Goal: Find specific page/section: Find specific page/section

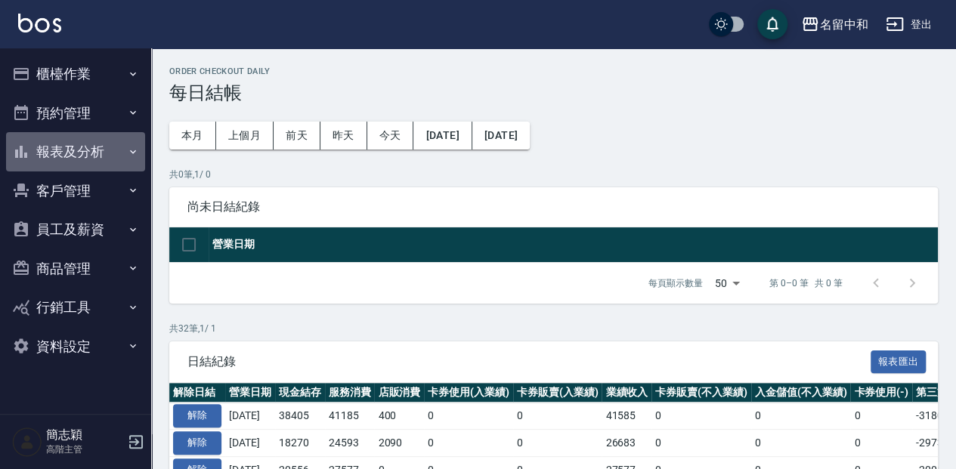
click at [129, 151] on icon "button" at bounding box center [133, 152] width 12 height 12
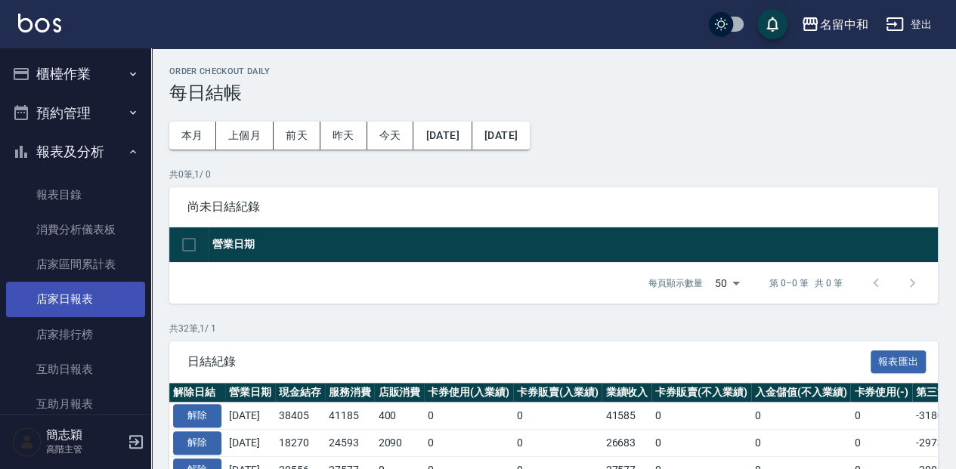
click at [82, 302] on link "店家日報表" at bounding box center [75, 299] width 139 height 35
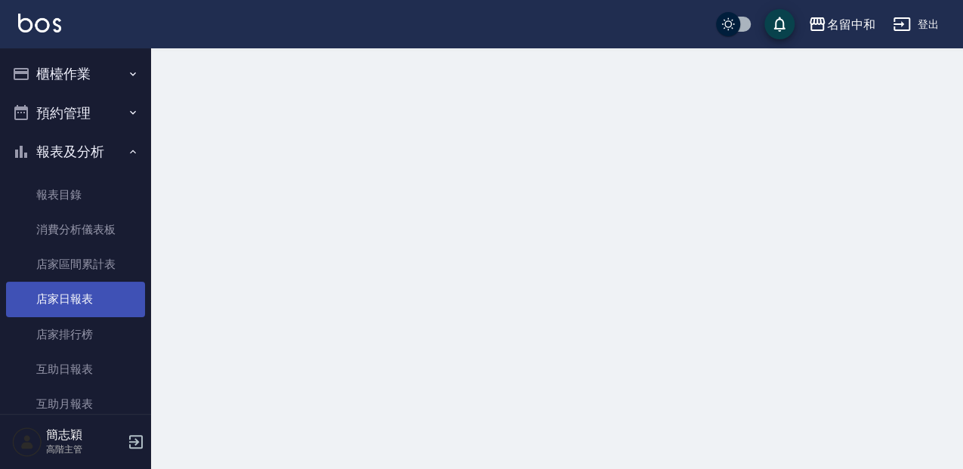
click at [82, 302] on link "店家日報表" at bounding box center [75, 299] width 139 height 35
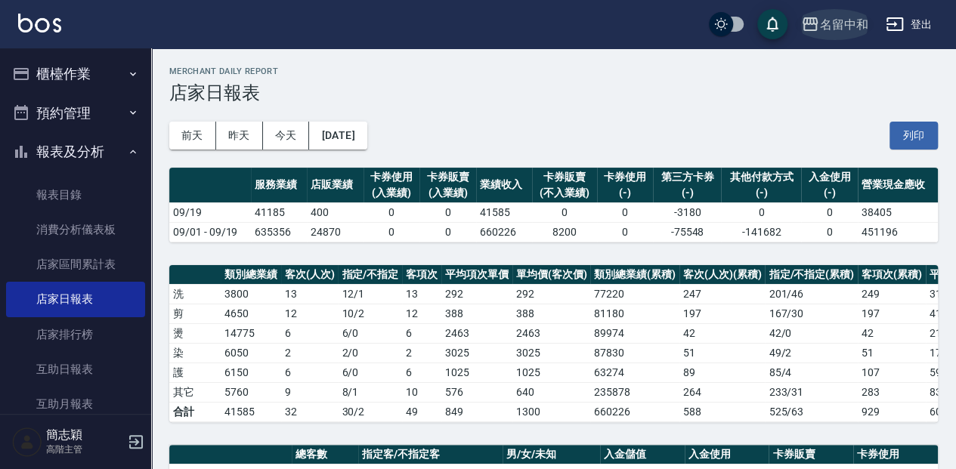
click at [811, 20] on icon "button" at bounding box center [810, 24] width 18 height 18
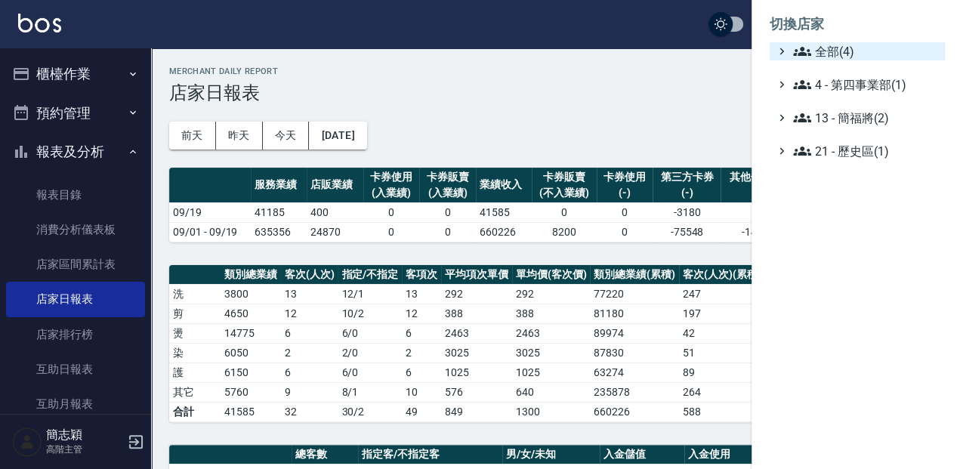
click at [793, 52] on icon at bounding box center [802, 51] width 18 height 18
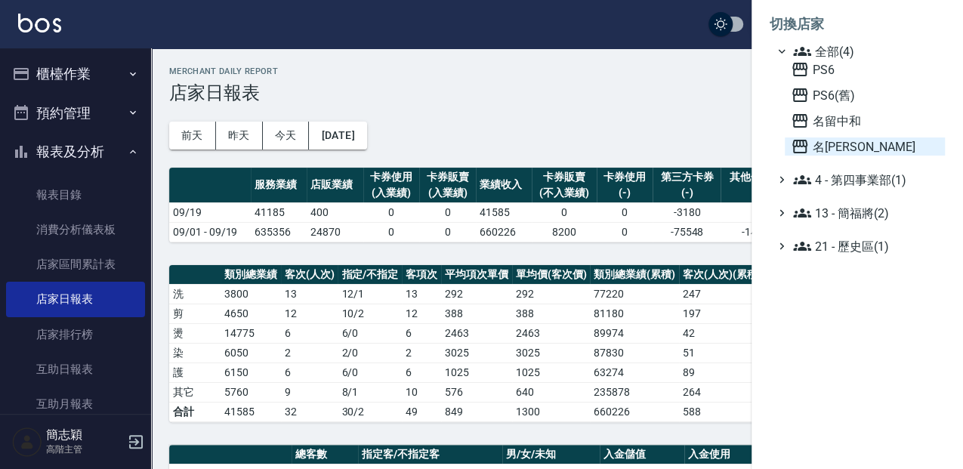
click at [796, 147] on icon at bounding box center [800, 146] width 18 height 18
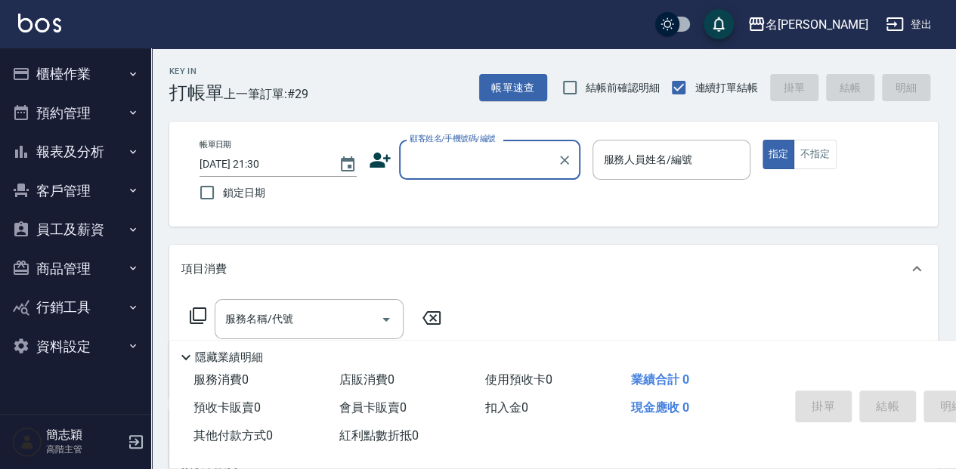
click at [131, 148] on icon "button" at bounding box center [133, 152] width 12 height 12
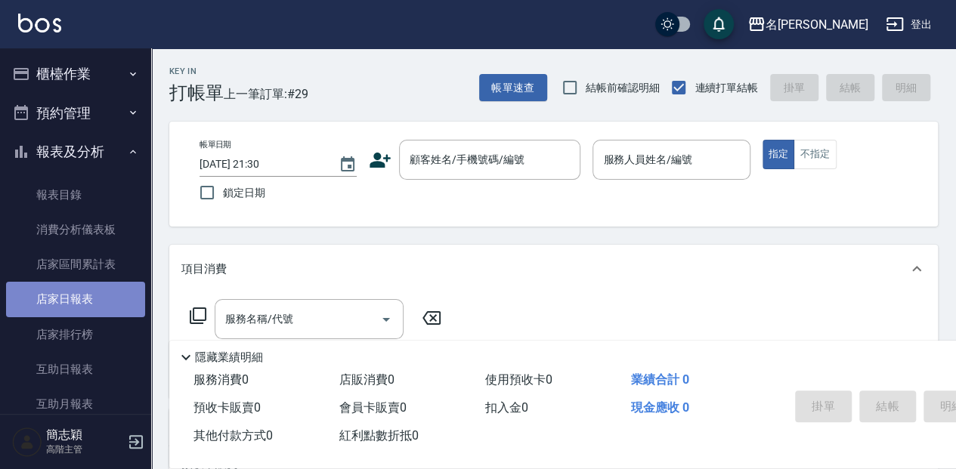
click at [79, 304] on link "店家日報表" at bounding box center [75, 299] width 139 height 35
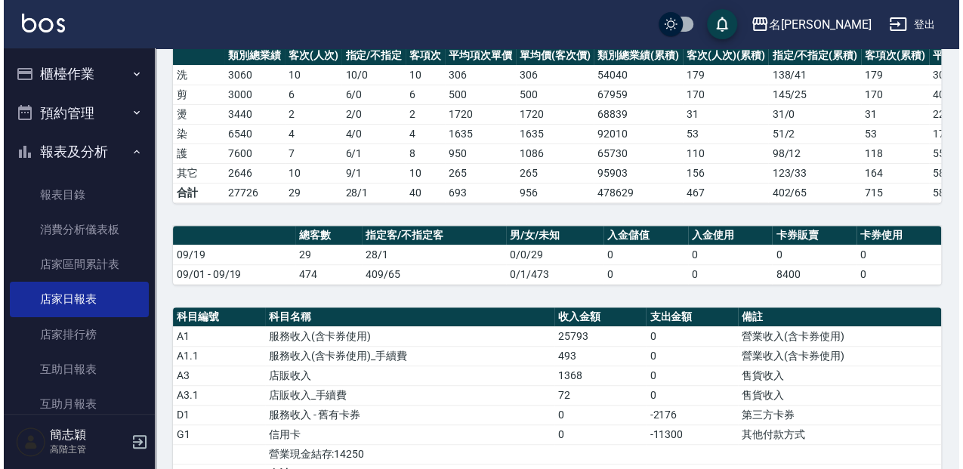
scroll to position [201, 0]
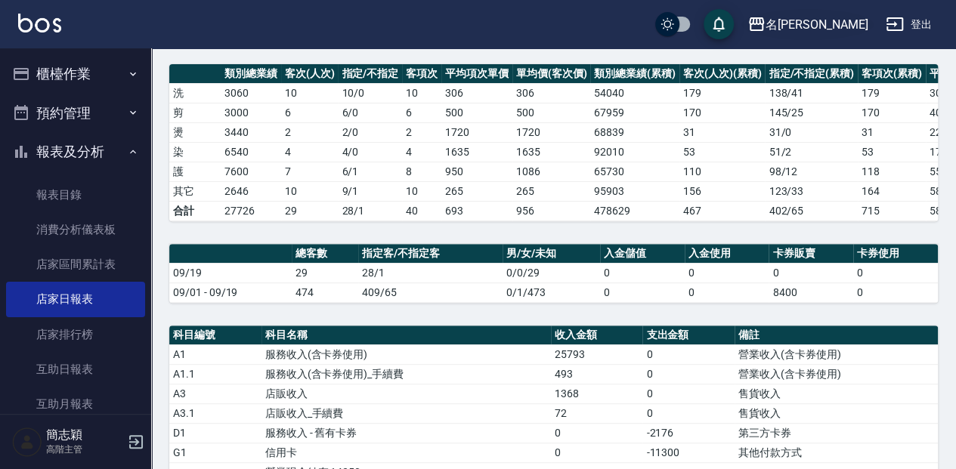
click at [764, 24] on icon "button" at bounding box center [756, 24] width 15 height 14
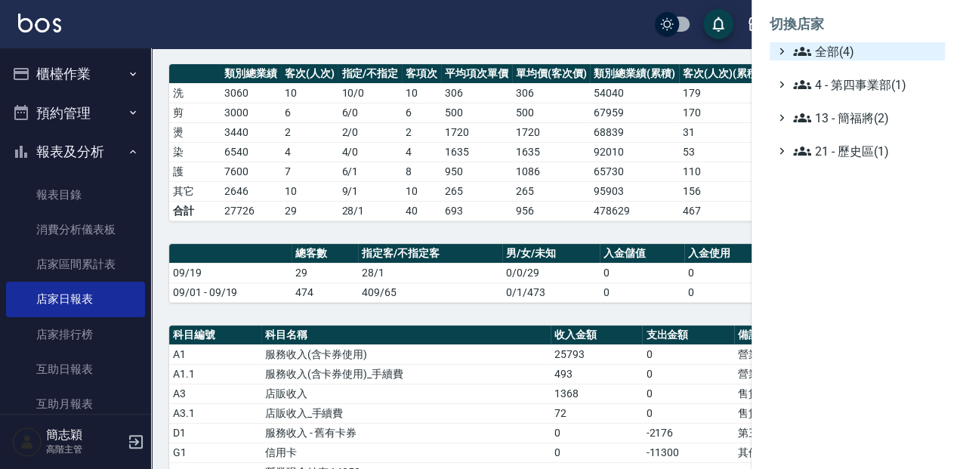
click at [793, 53] on icon at bounding box center [802, 51] width 18 height 18
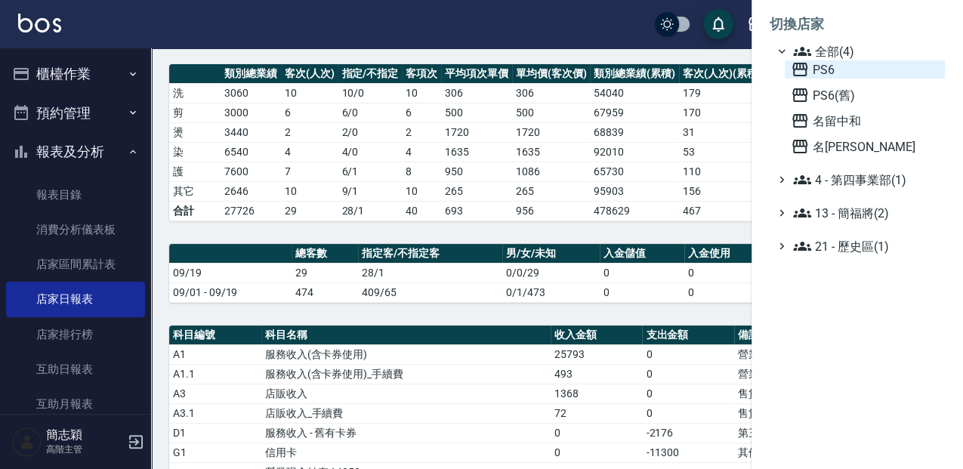
click at [796, 70] on icon at bounding box center [800, 69] width 18 height 18
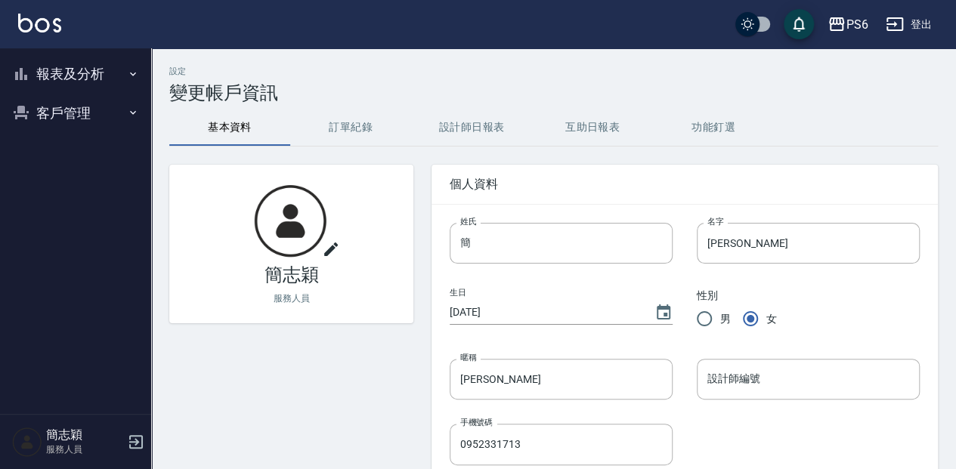
click at [131, 74] on icon "button" at bounding box center [133, 74] width 6 height 4
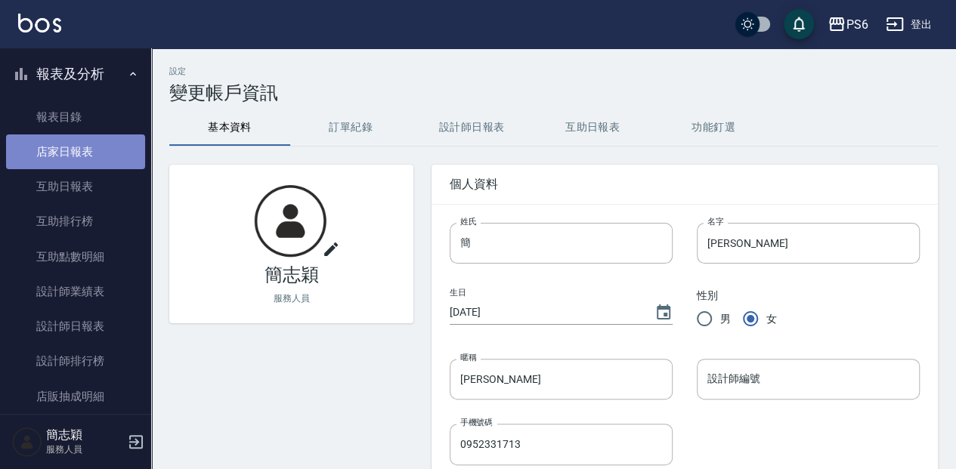
click at [82, 159] on link "店家日報表" at bounding box center [75, 151] width 139 height 35
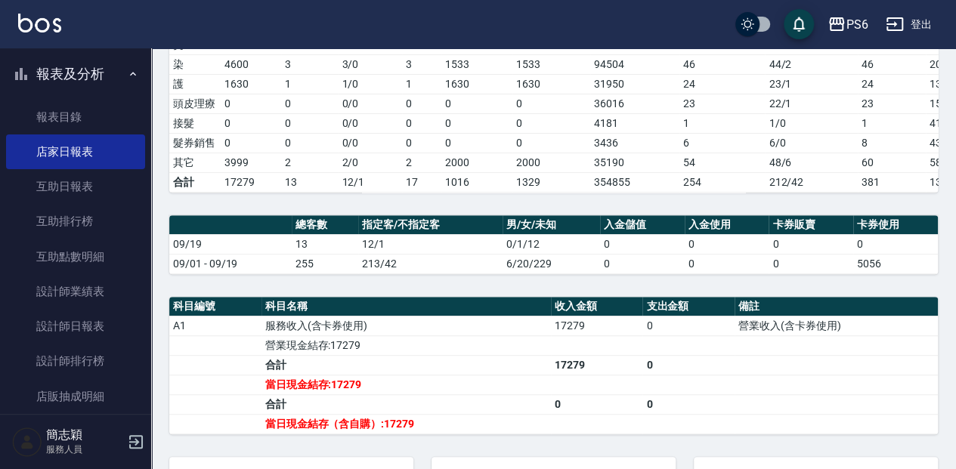
scroll to position [302, 0]
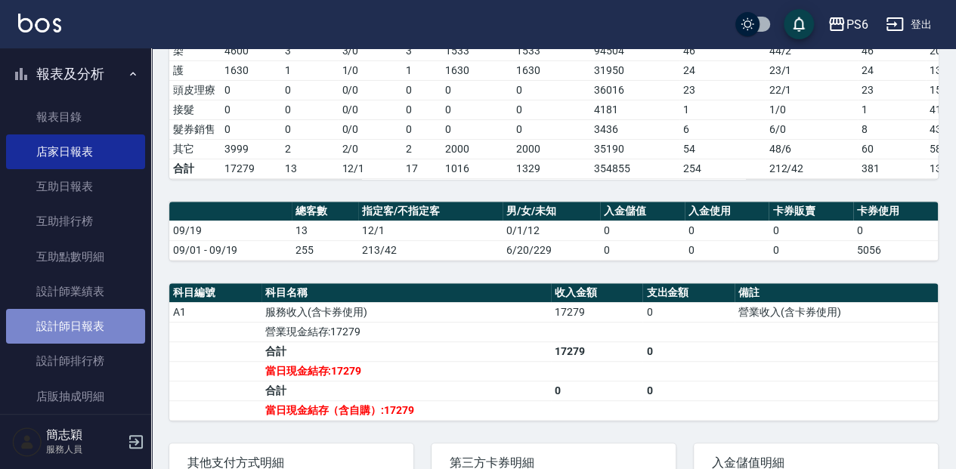
click at [96, 329] on link "設計師日報表" at bounding box center [75, 326] width 139 height 35
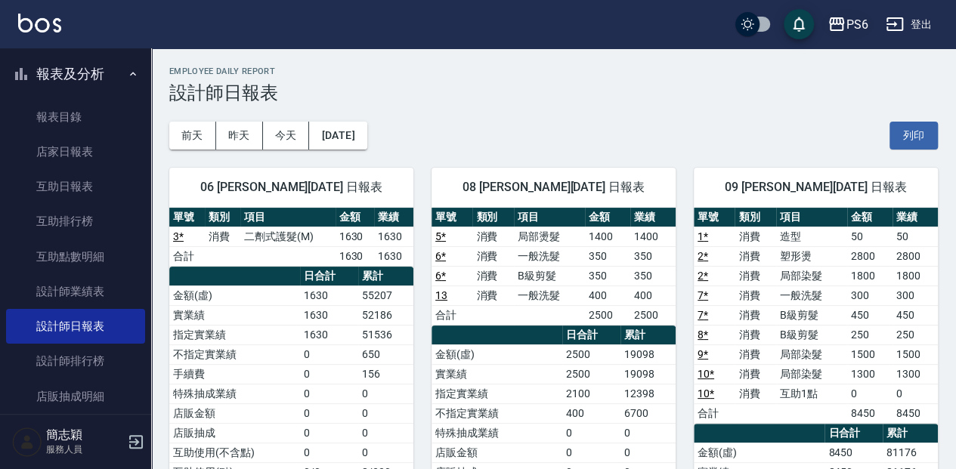
click at [836, 22] on icon "button" at bounding box center [836, 24] width 15 height 14
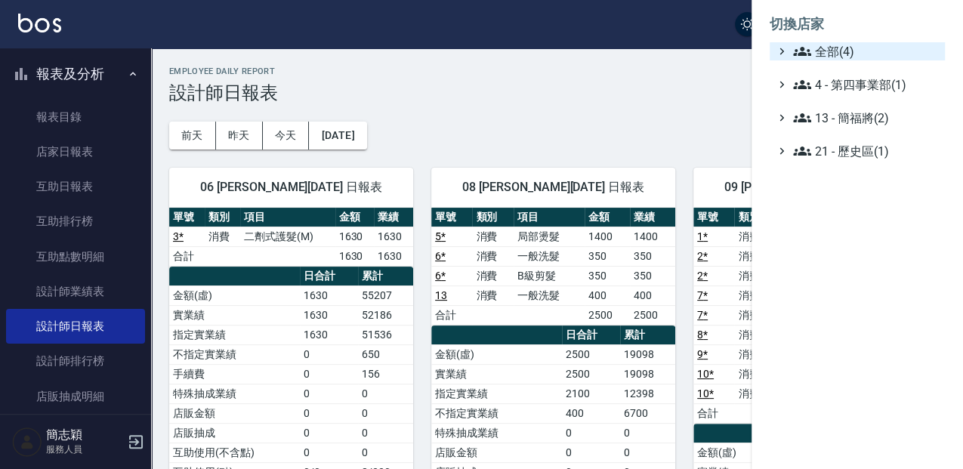
click at [820, 47] on span "全部(4)" at bounding box center [866, 51] width 146 height 18
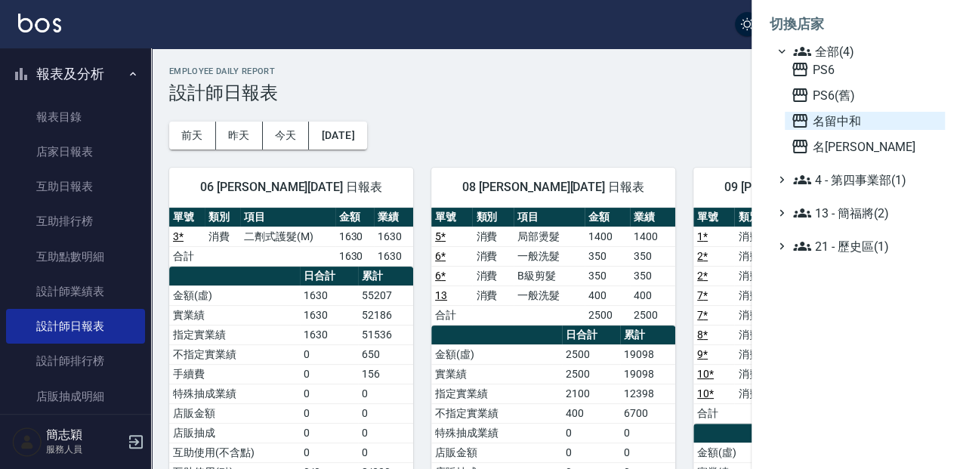
click at [799, 125] on icon at bounding box center [800, 121] width 18 height 18
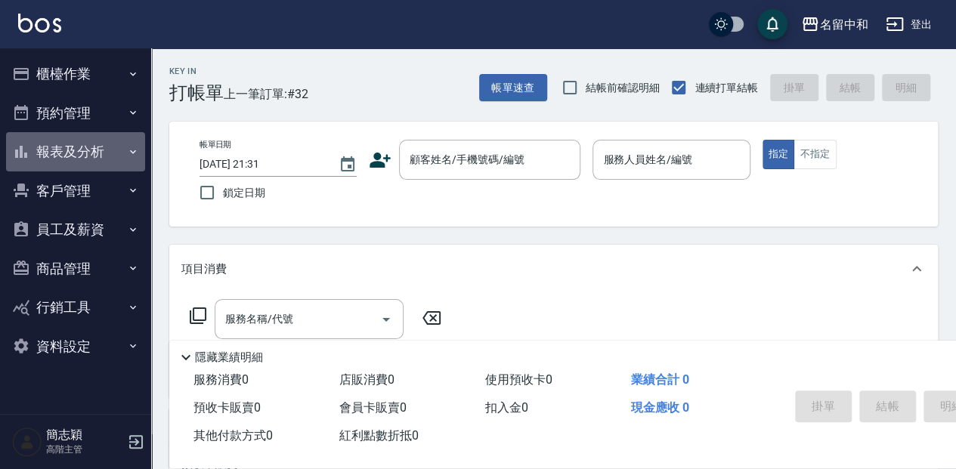
click at [128, 151] on icon "button" at bounding box center [133, 152] width 12 height 12
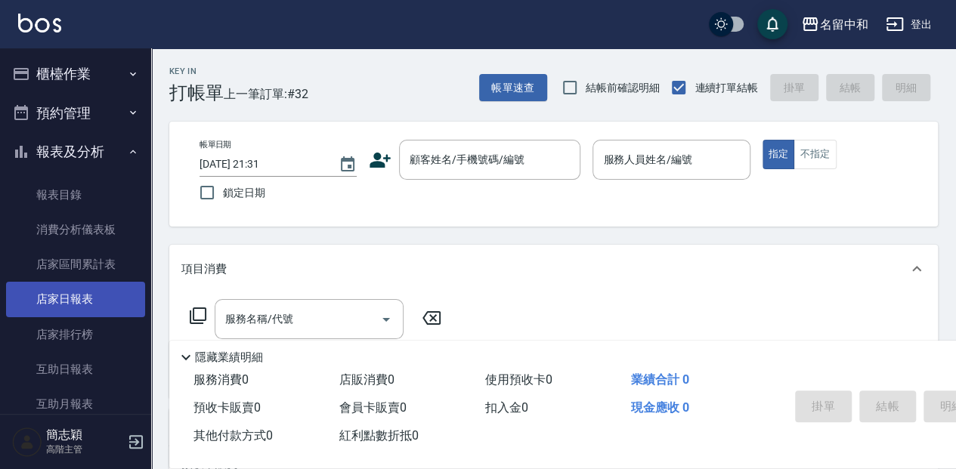
click at [81, 301] on link "店家日報表" at bounding box center [75, 299] width 139 height 35
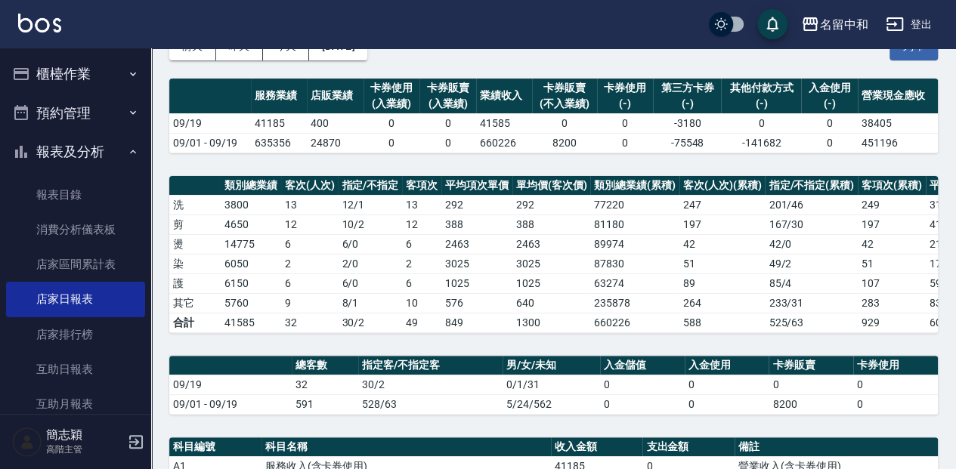
scroll to position [59, 0]
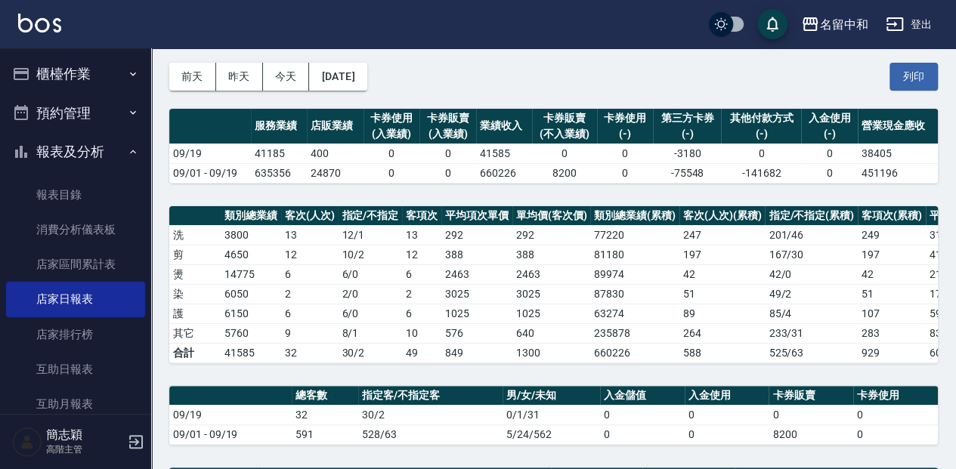
click at [127, 71] on icon "button" at bounding box center [133, 74] width 12 height 12
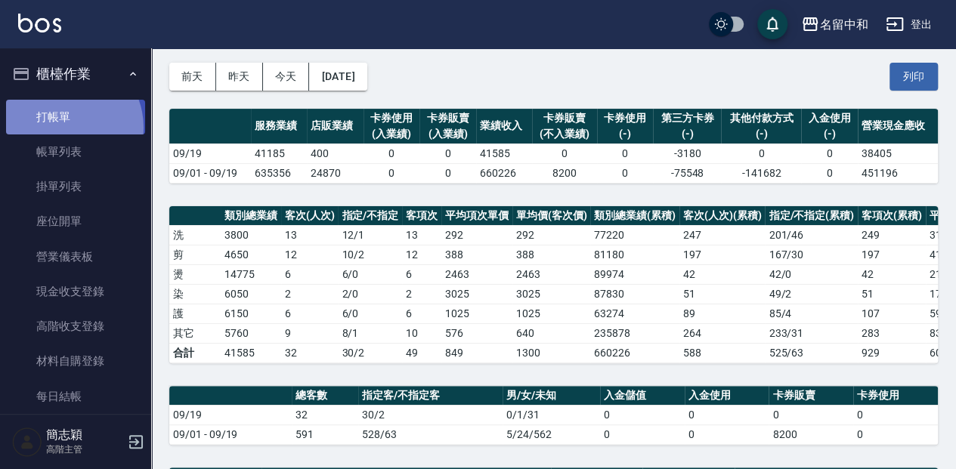
click at [63, 127] on link "打帳單" at bounding box center [75, 117] width 139 height 35
